Goal: Task Accomplishment & Management: Manage account settings

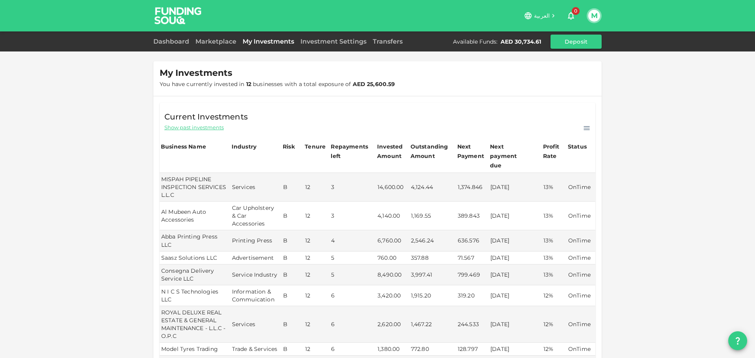
scroll to position [144, 0]
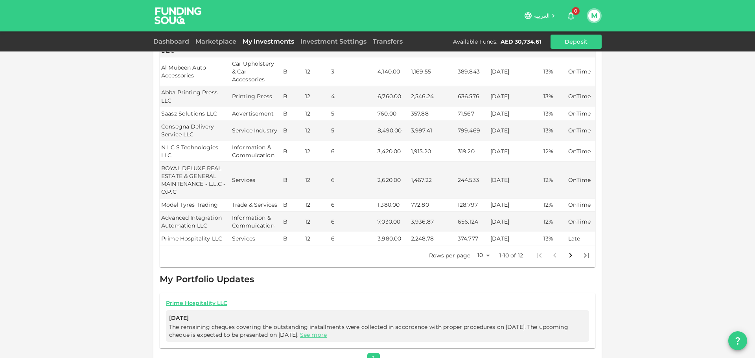
click at [188, 17] on img at bounding box center [178, 15] width 59 height 31
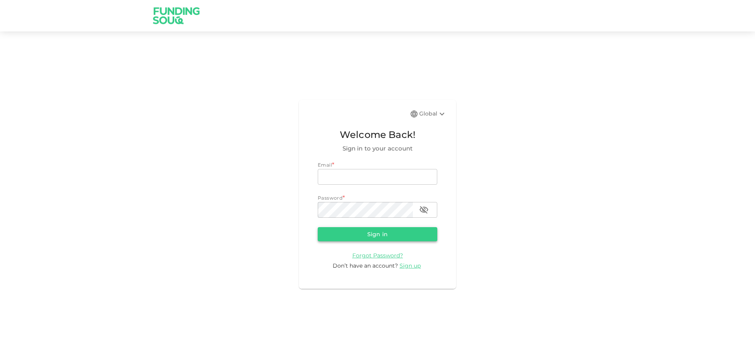
type input "m.aitsidimoh@gmail.com"
click at [374, 237] on button "Sign in" at bounding box center [378, 234] width 120 height 14
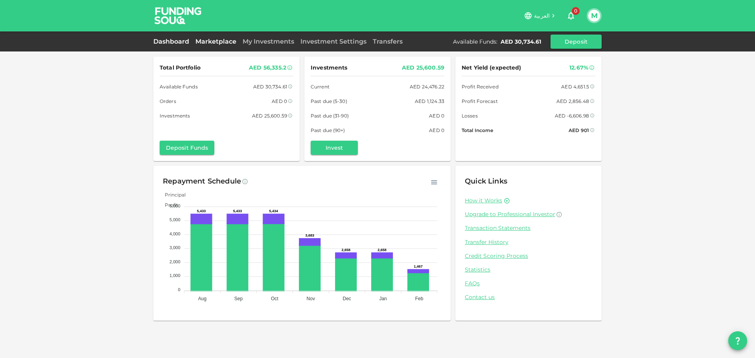
click at [223, 38] on link "Marketplace" at bounding box center [215, 41] width 47 height 7
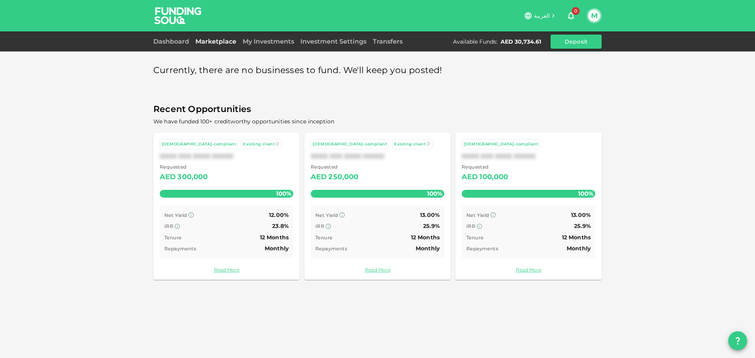
click at [269, 46] on div "My Investments" at bounding box center [269, 41] width 58 height 9
click at [266, 43] on link "My Investments" at bounding box center [269, 41] width 58 height 7
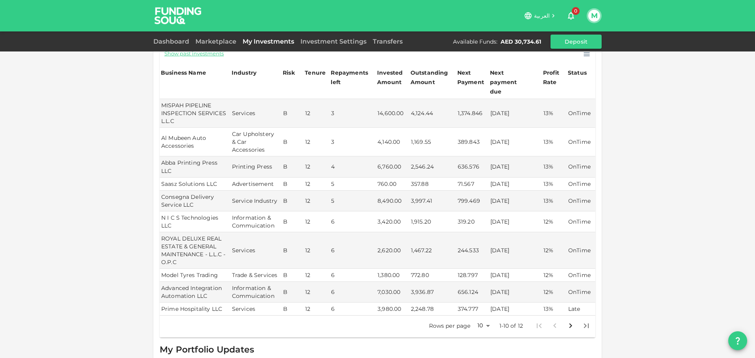
scroll to position [75, 0]
